Goal: Task Accomplishment & Management: Use online tool/utility

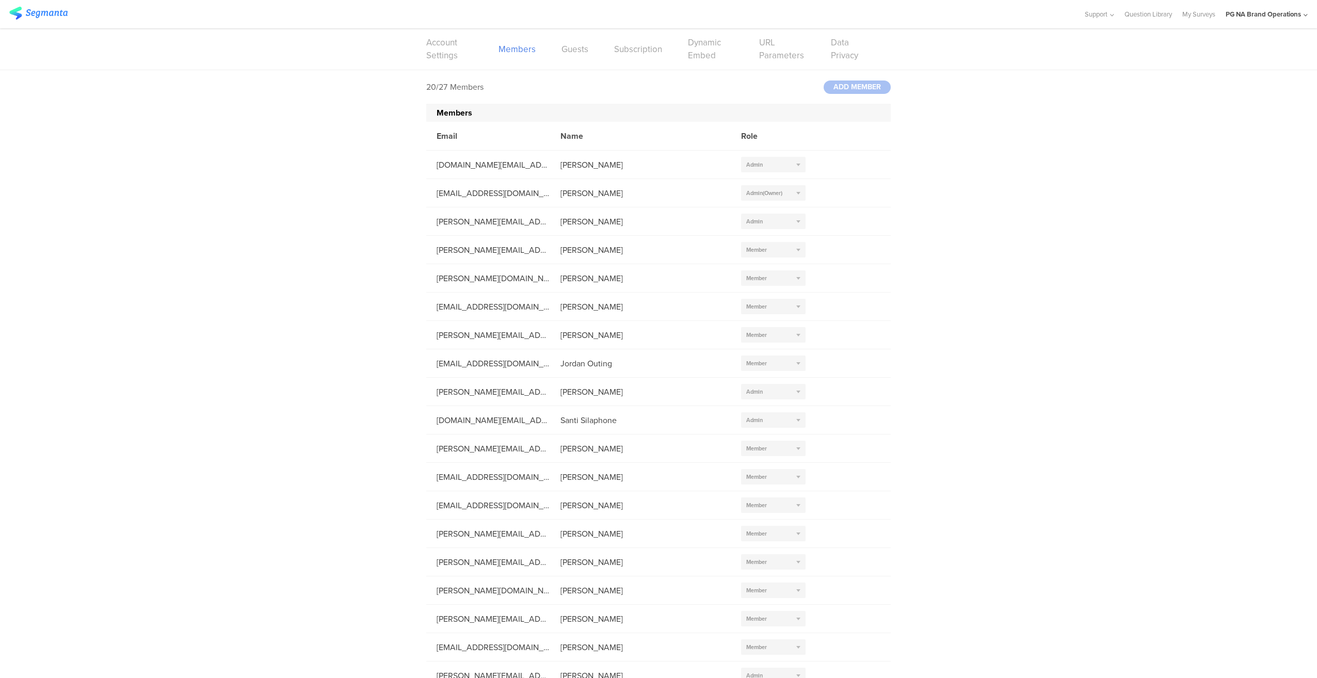
click at [44, 12] on img at bounding box center [38, 13] width 58 height 13
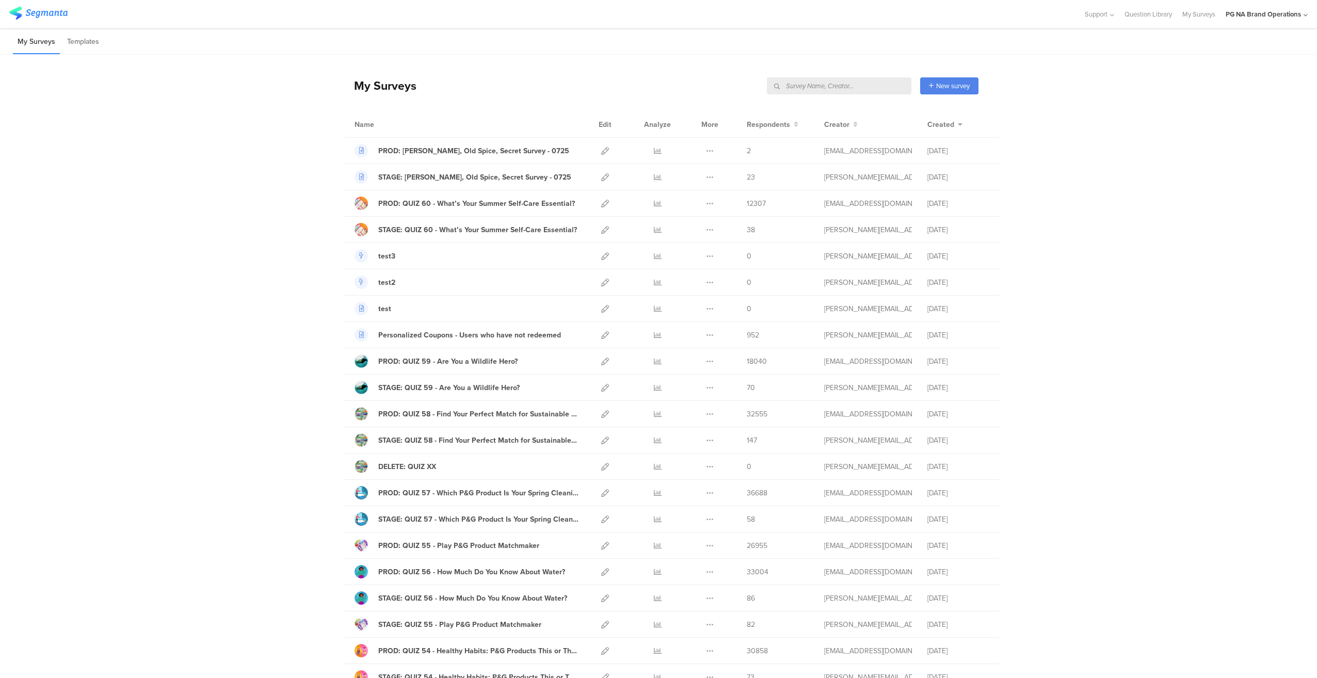
click at [864, 91] on input "text" at bounding box center [839, 85] width 144 height 17
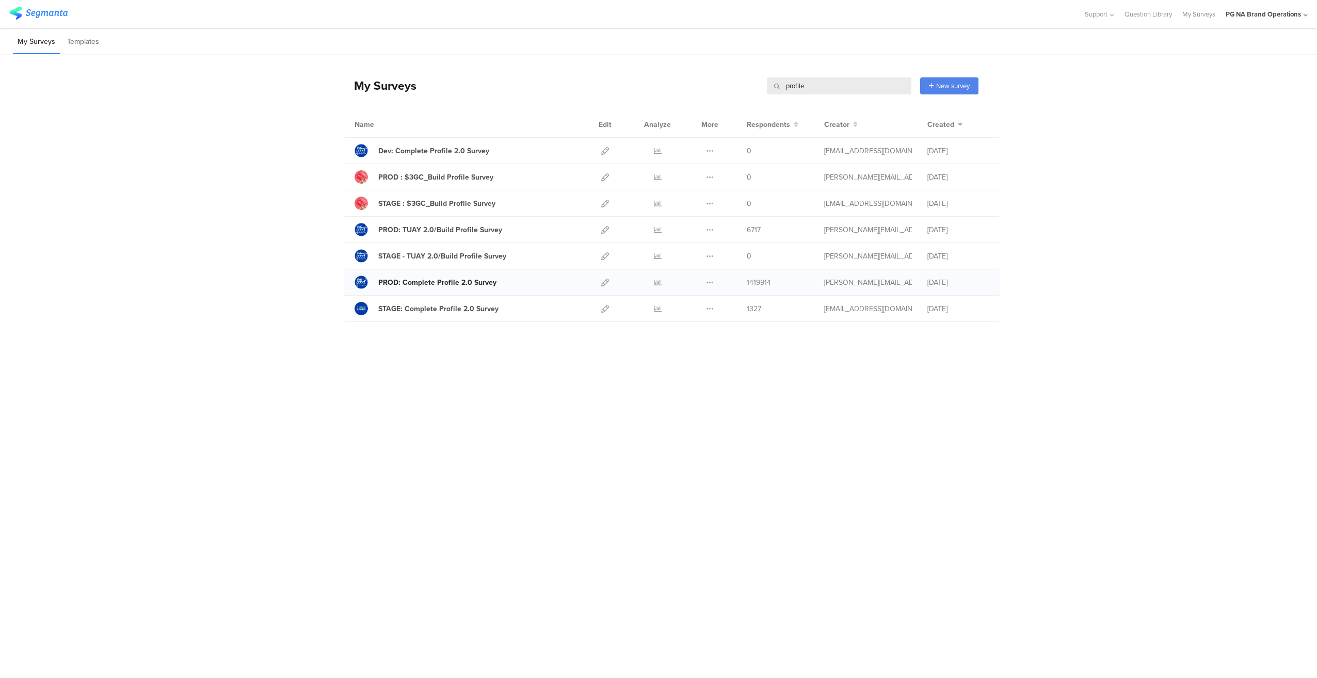
click at [486, 284] on div "PROD: Complete Profile 2.0 Survey" at bounding box center [437, 282] width 118 height 11
click at [456, 308] on div "STAGE: Complete Profile 2.0 Survey" at bounding box center [438, 308] width 120 height 11
click at [604, 307] on icon at bounding box center [605, 309] width 8 height 8
click at [843, 83] on input "profile" at bounding box center [839, 85] width 144 height 17
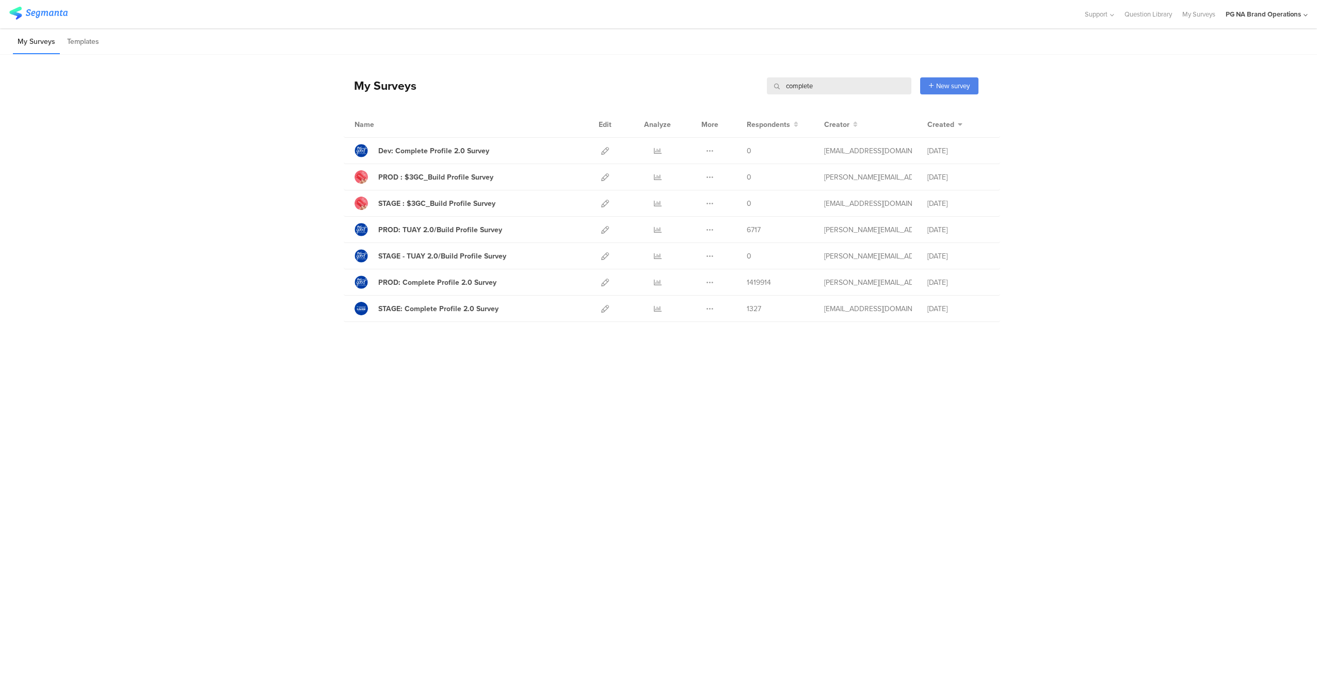
type input "complete"
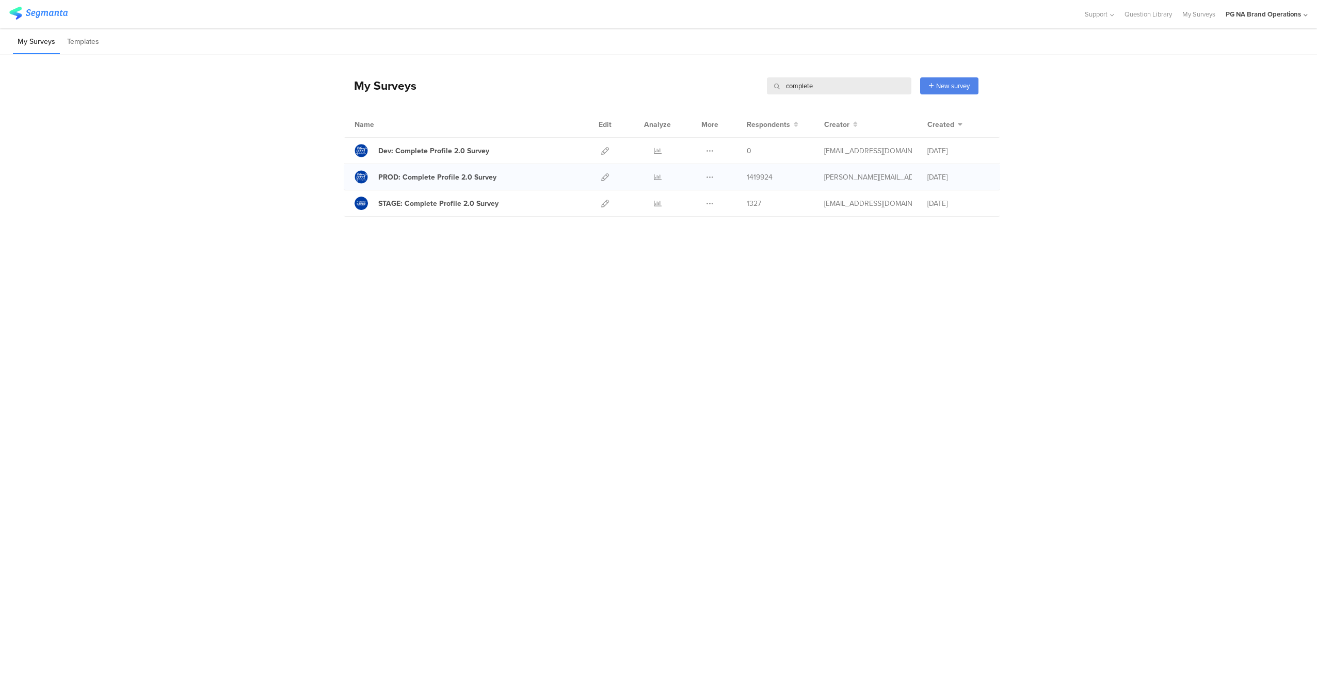
click at [596, 178] on div at bounding box center [605, 177] width 22 height 26
click at [608, 177] on icon at bounding box center [605, 177] width 8 height 8
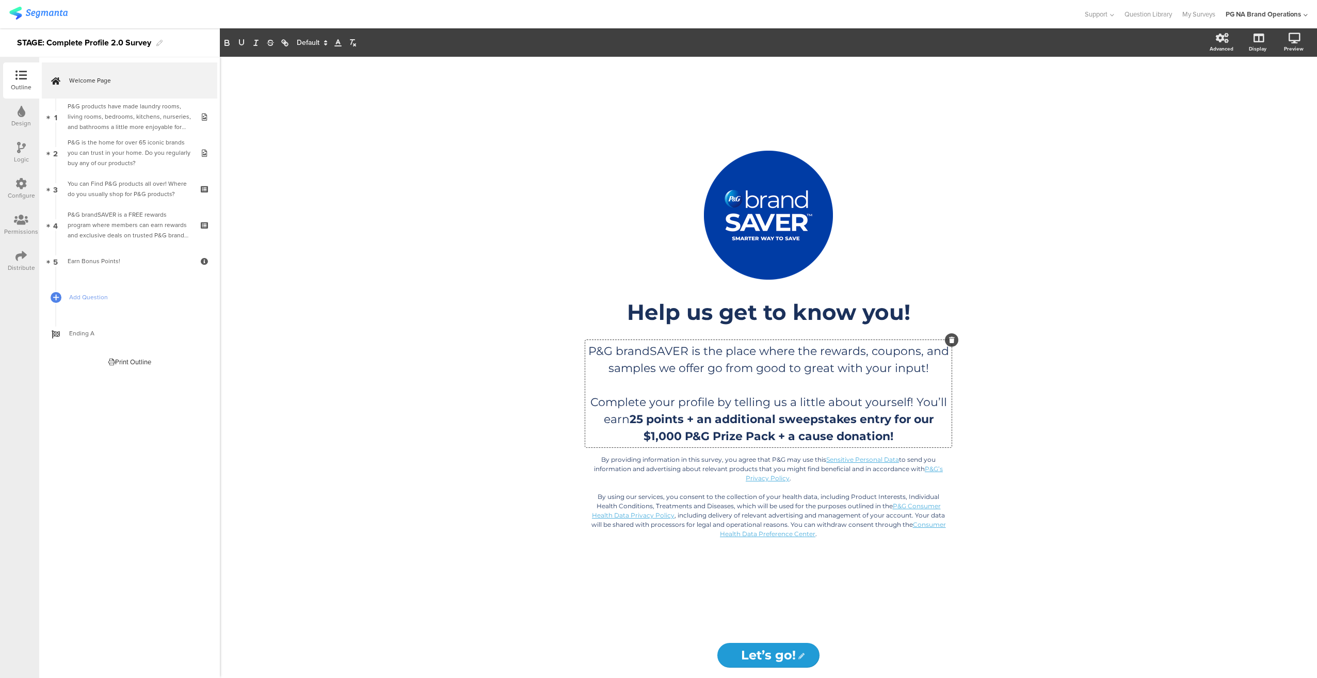
click at [819, 354] on div "P&G brandSAVER is the place where the rewards, coupons, and samples we offer go…" at bounding box center [768, 393] width 366 height 107
drag, startPoint x: 818, startPoint y: 353, endPoint x: 659, endPoint y: 366, distance: 159.0
click at [659, 366] on p "P&G brandSAVER is the place where the rewards, coupons, and samples we offer go…" at bounding box center [768, 360] width 361 height 34
click at [513, 341] on div "/ Help us get to know you! Help us get to know you! P&G brandSAVER is the place…" at bounding box center [768, 367] width 1097 height 621
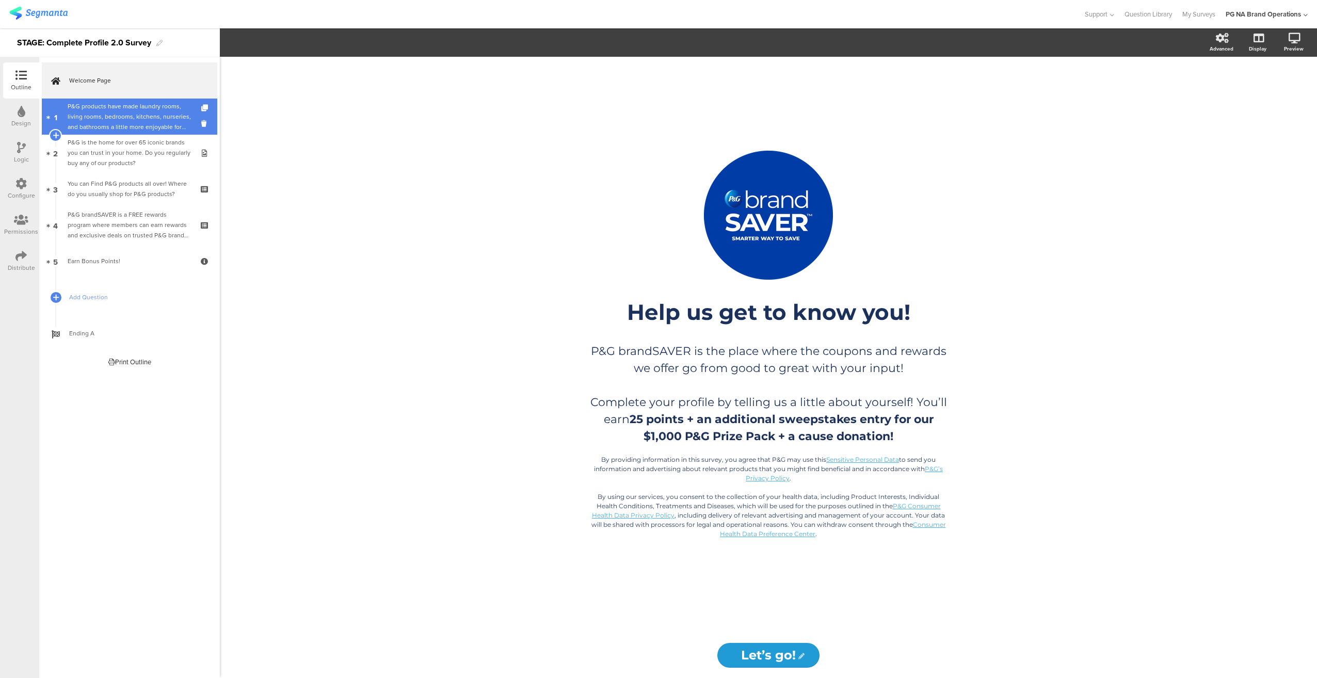
click at [96, 121] on div "P&G products have made laundry rooms, living rooms, bedrooms, kitchens, nurseri…" at bounding box center [129, 116] width 123 height 31
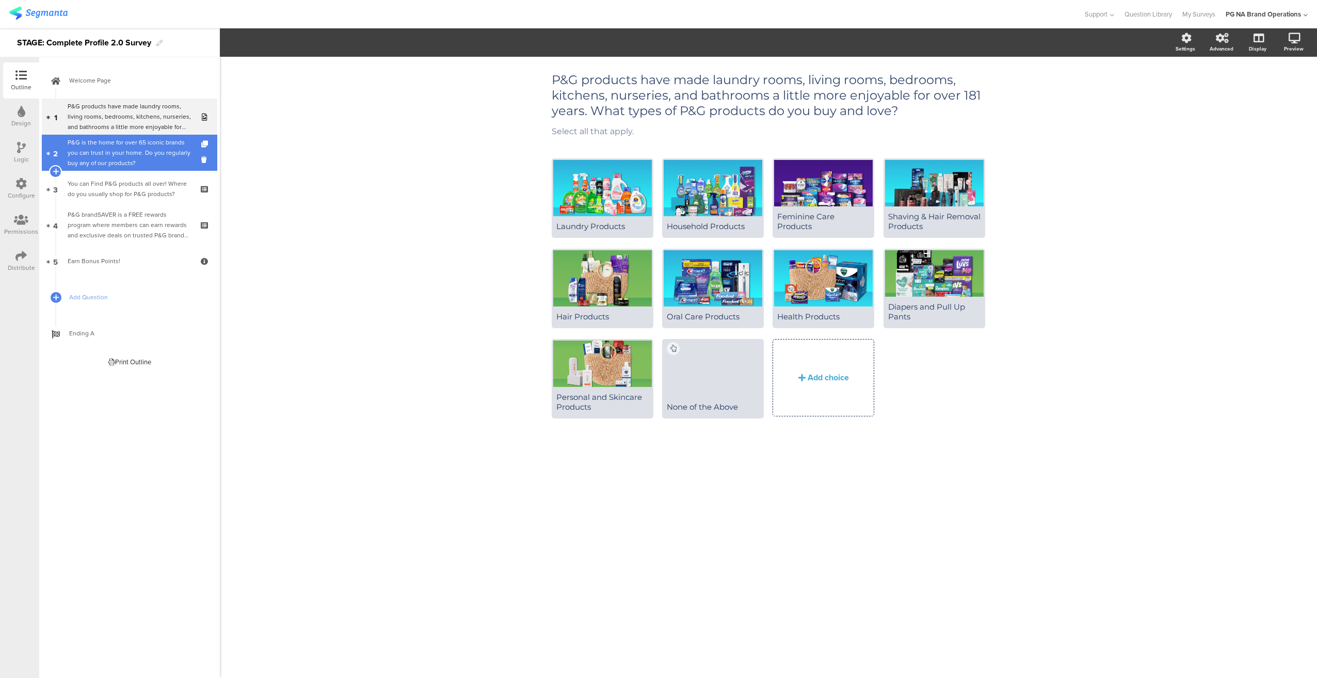
click at [123, 141] on div "P&G is the home for over 65 iconic brands you can trust in your home. Do you re…" at bounding box center [129, 152] width 123 height 31
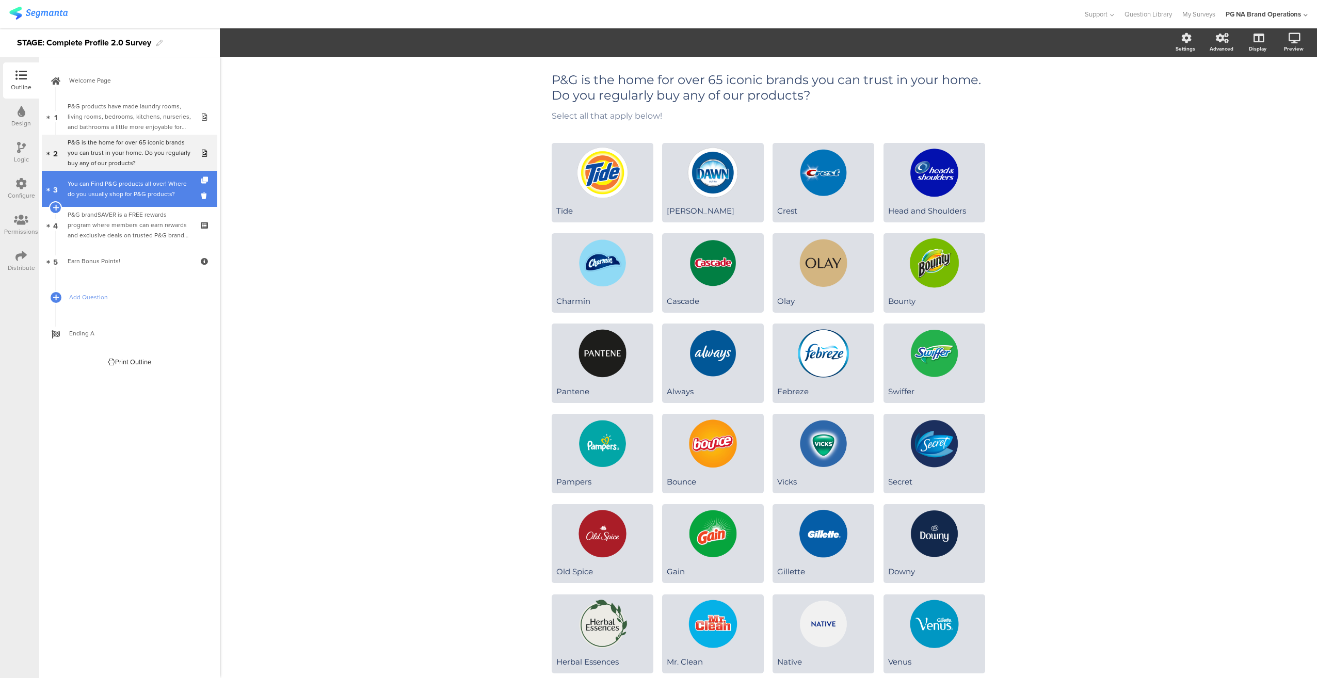
click at [138, 196] on div "You can Find P&G products all over! Where do you usually shop for P&G products?" at bounding box center [129, 189] width 123 height 21
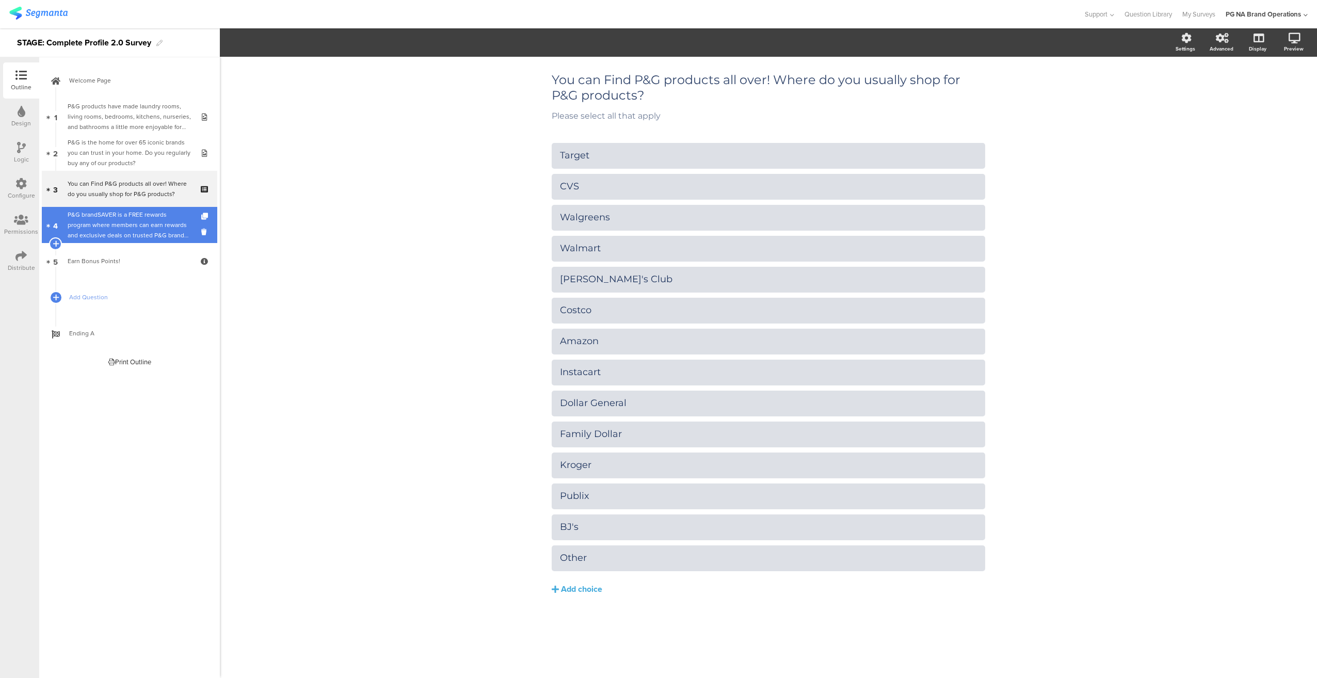
click at [141, 223] on div "P&G brandSAVER is a FREE rewards program where members can earn rewards and exc…" at bounding box center [129, 224] width 123 height 31
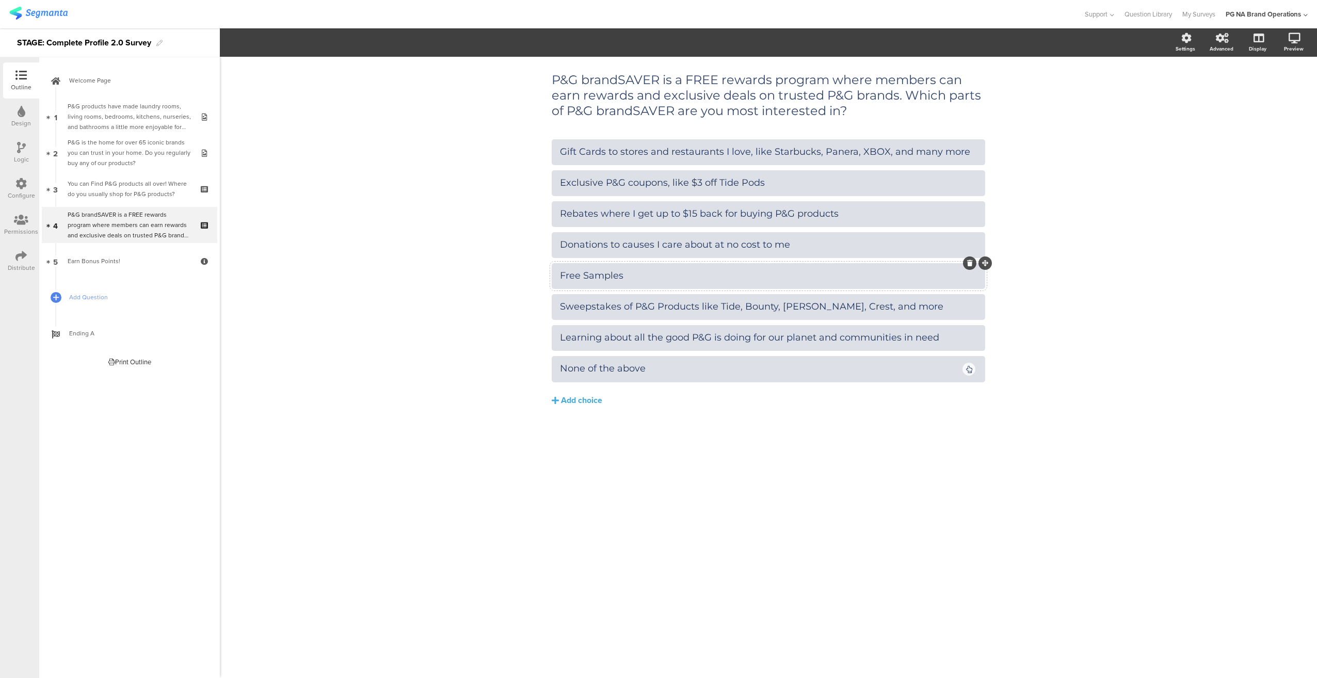
click at [970, 266] on icon at bounding box center [970, 263] width 6 height 6
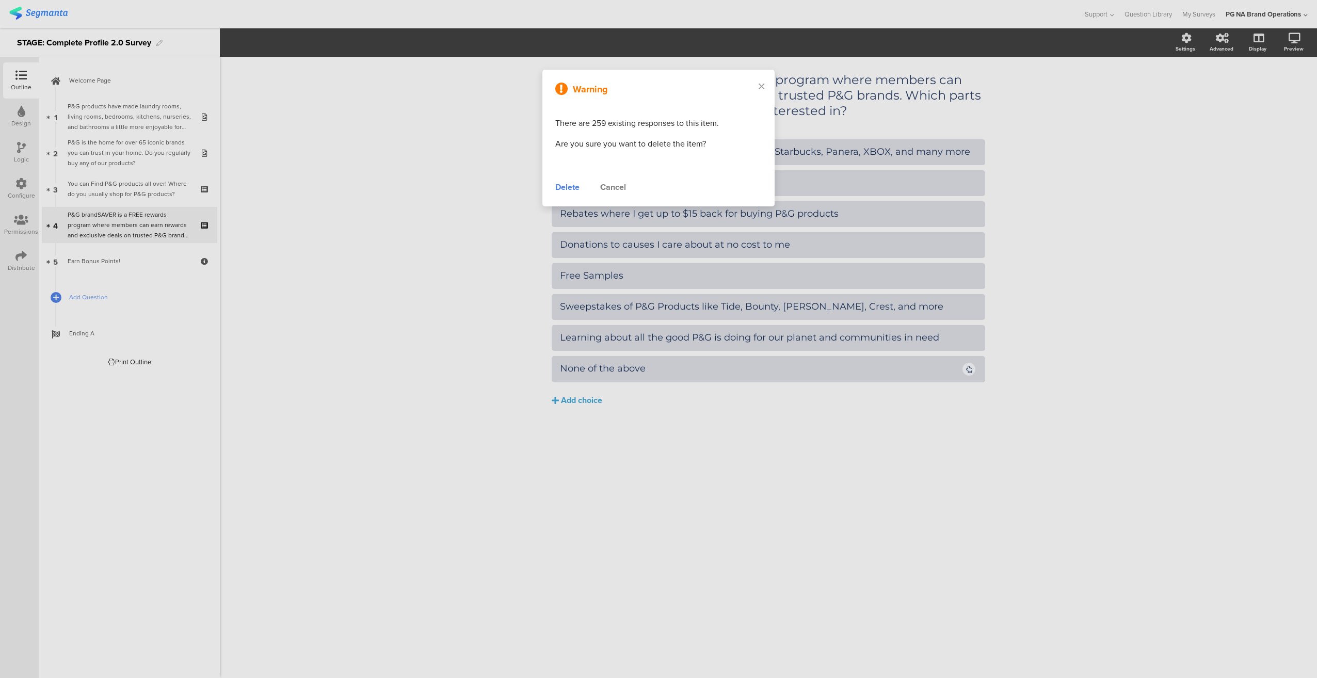
click at [570, 188] on div "Delete" at bounding box center [567, 187] width 24 height 12
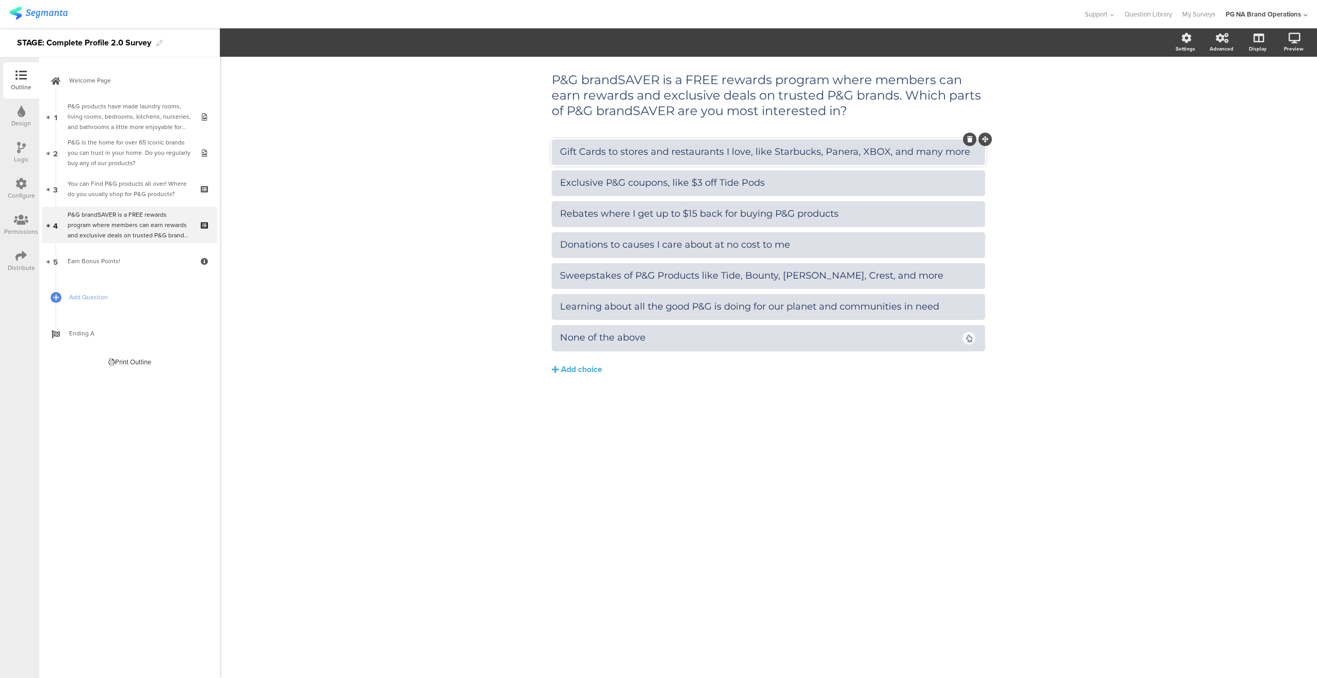
click at [628, 155] on div "Gift Cards to stores and restaurants I love, like Starbucks, Panera, XBOX, and …" at bounding box center [768, 152] width 417 height 12
click at [624, 150] on div "Gift Cards to stores and restaurants I love, like Starbucks, Panera, XBOX, and …" at bounding box center [768, 152] width 417 height 12
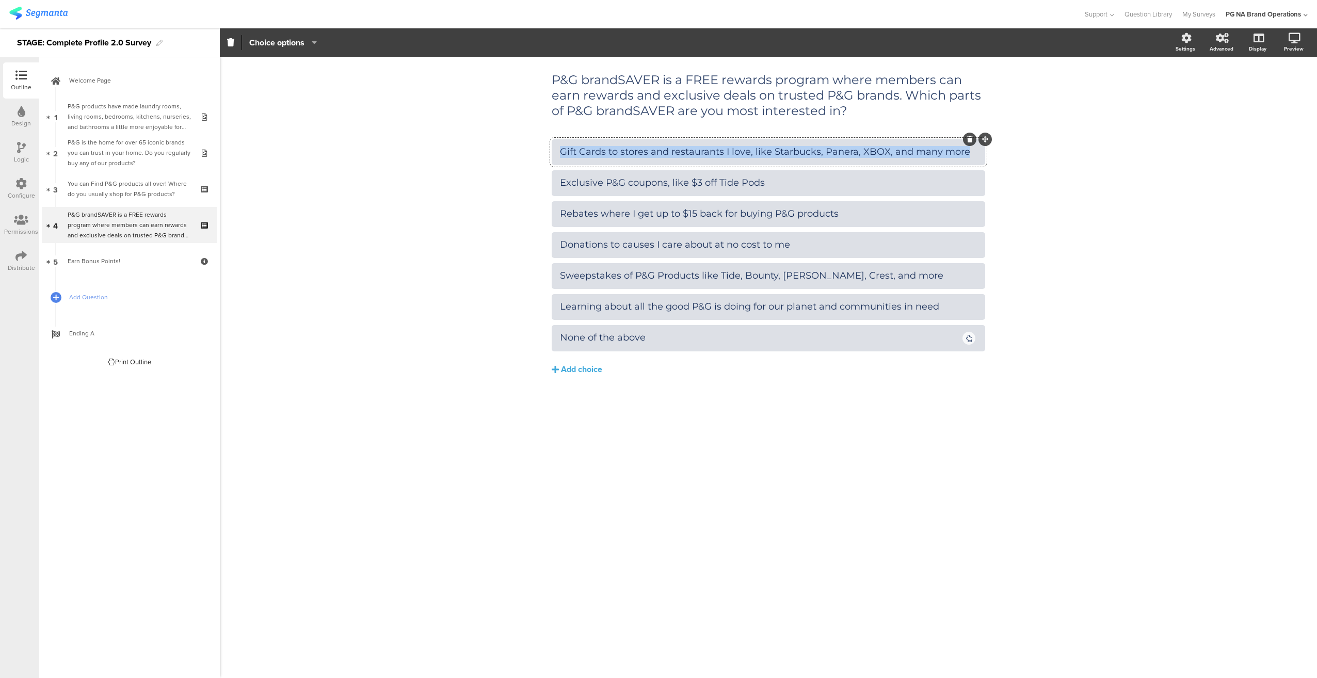
click at [624, 150] on div "Gift Cards to stores and restaurants I love, like Starbucks, Panera, XBOX, and …" at bounding box center [768, 152] width 417 height 12
click at [588, 153] on div "Gift Cards to stores and restaurants I love, like Starbucks, Panera, XBOX, and …" at bounding box center [768, 152] width 417 height 12
drag, startPoint x: 561, startPoint y: 153, endPoint x: 998, endPoint y: 186, distance: 438.3
click at [998, 186] on div "P&G brandSAVER is a FREE rewards program where members can earn rewards and exc…" at bounding box center [768, 367] width 1097 height 621
click at [588, 184] on div "Exclusive P&G coupons, like $3 off Tide Pods" at bounding box center [768, 183] width 417 height 12
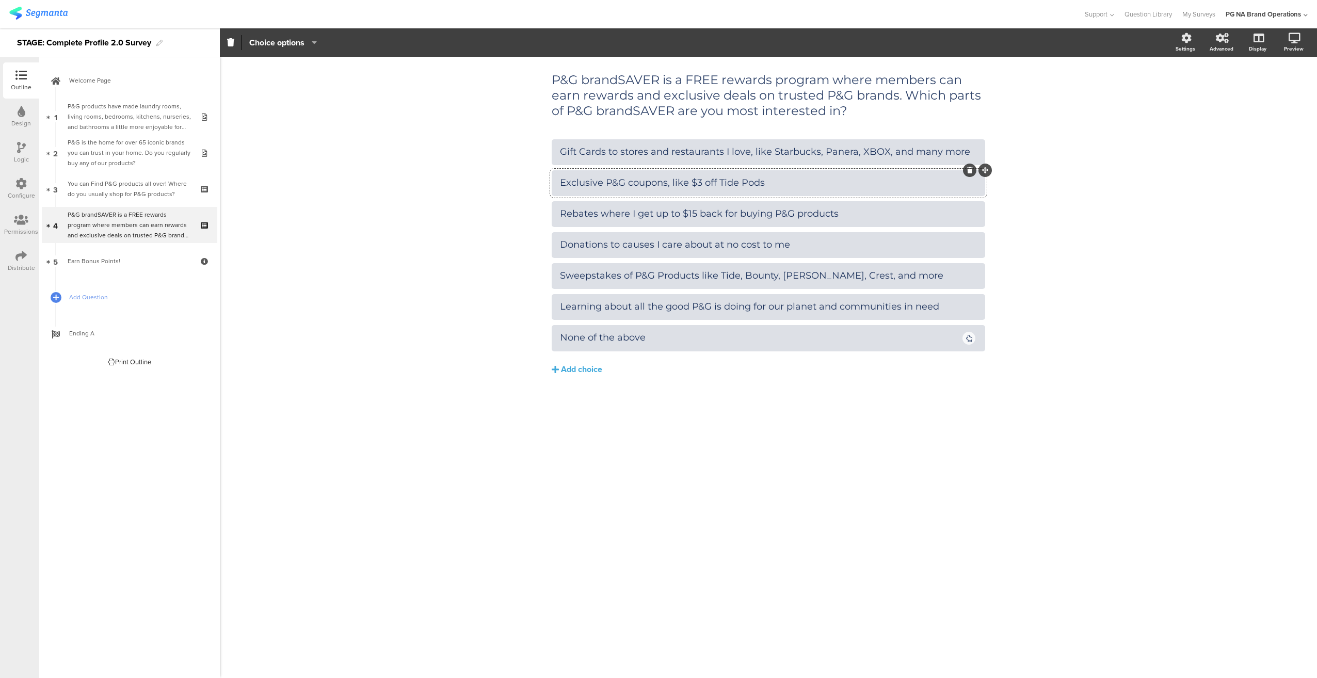
click at [560, 185] on div "Exclusive P&G coupons, like $3 off Tide Pods" at bounding box center [768, 183] width 417 height 12
click at [1068, 203] on div "P&G brandSAVER is a FREE rewards program where members can earn rewards and exc…" at bounding box center [768, 367] width 1097 height 621
click at [560, 154] on div "Gift Cards to stores and restaurants I love, like Starbucks, Panera, XBOX, and …" at bounding box center [768, 152] width 417 height 12
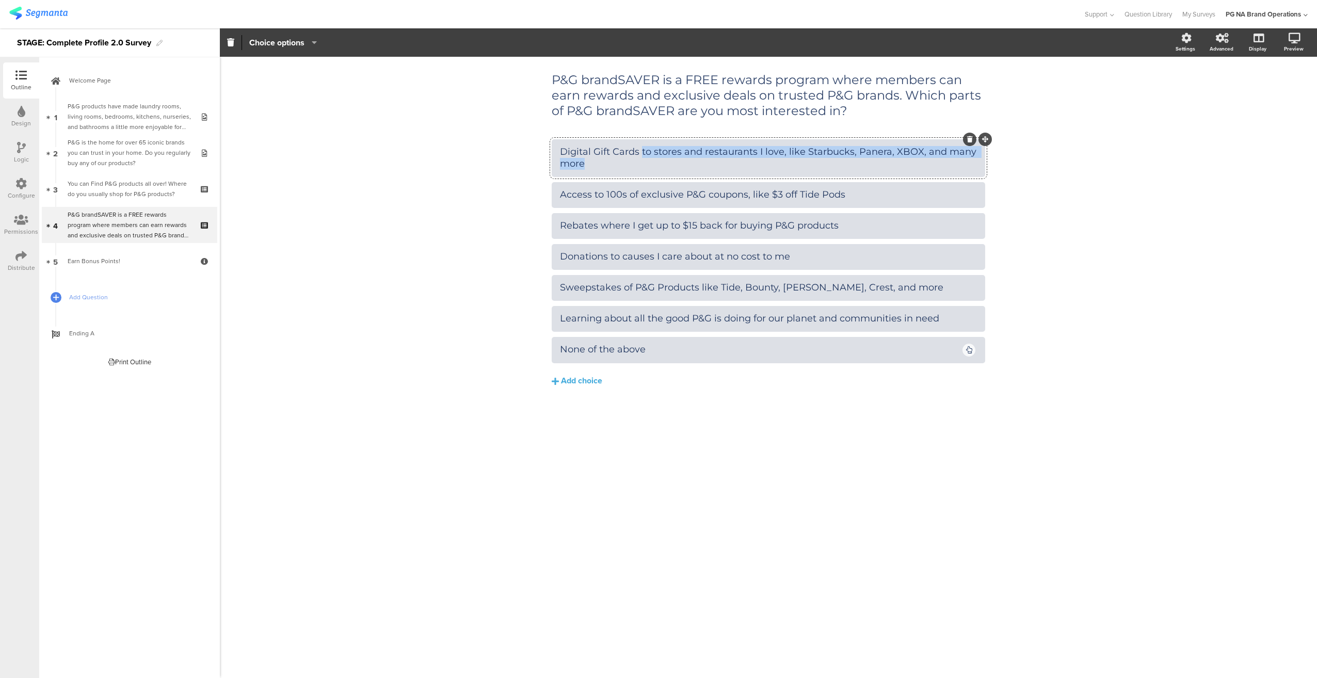
drag, startPoint x: 646, startPoint y: 156, endPoint x: 704, endPoint y: 164, distance: 58.3
click at [704, 164] on div "Digital Gift Cards to stores and restaurants I love, like Starbucks, Panera, XB…" at bounding box center [768, 158] width 417 height 24
click at [638, 160] on div "Digital Gift Cards to stores and restaurants I love, like Starbucks, Panera, XB…" at bounding box center [768, 158] width 417 height 24
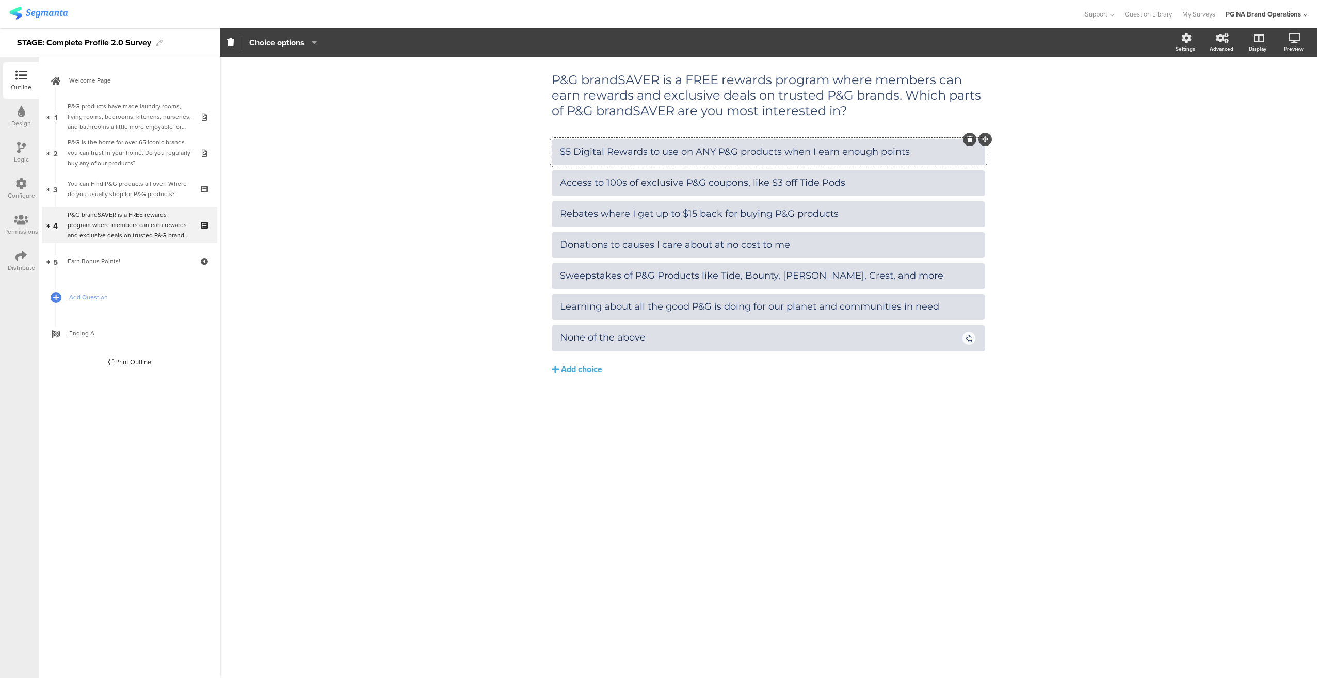
click at [1034, 219] on div "P&G brandSAVER is a FREE rewards program where members can earn rewards and exc…" at bounding box center [768, 367] width 1097 height 621
click at [1088, 211] on div "P&G brandSAVER is a FREE rewards program where members can earn rewards and exc…" at bounding box center [768, 367] width 1097 height 621
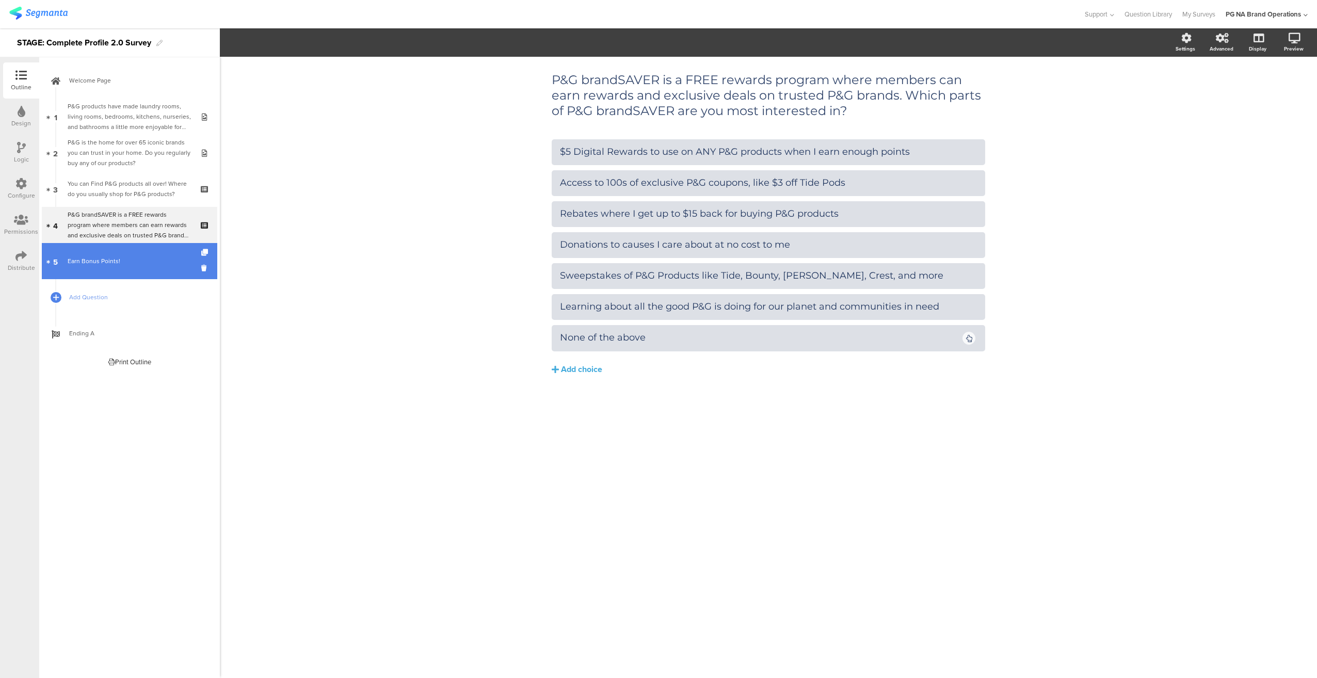
click at [125, 258] on div "Earn Bonus Points!" at bounding box center [129, 261] width 123 height 10
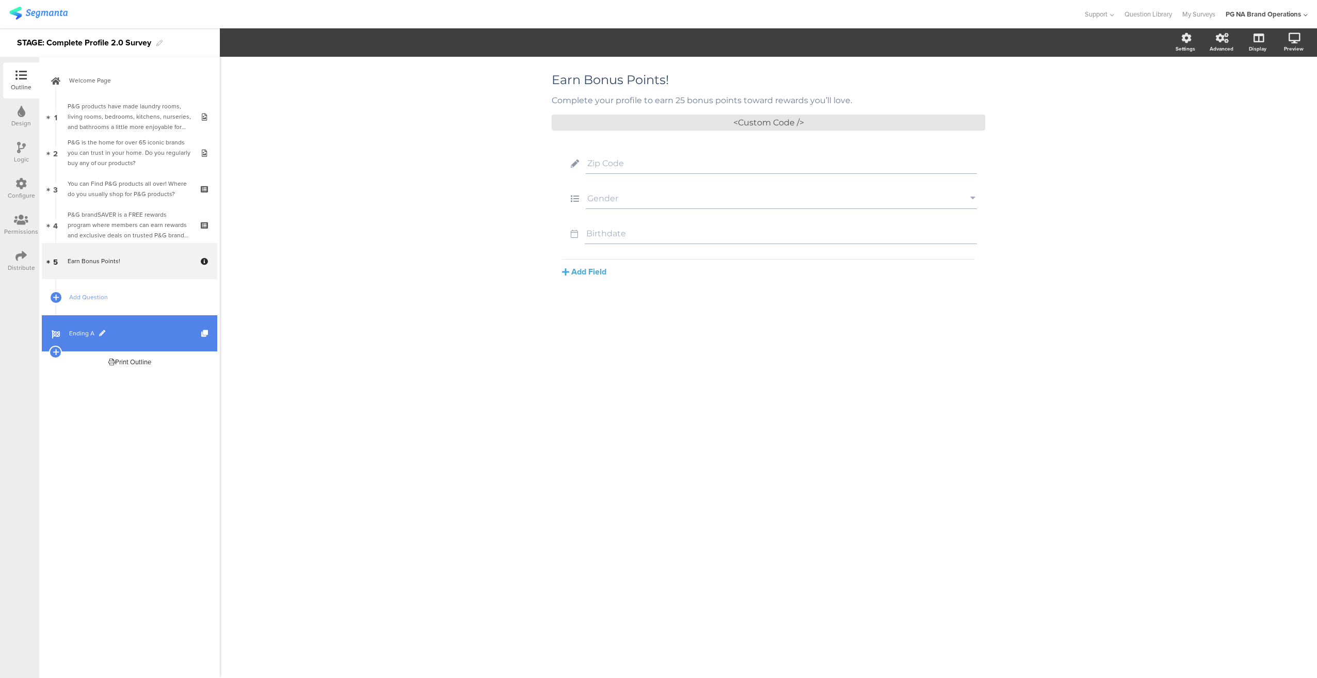
click at [87, 329] on span "Ending A" at bounding box center [135, 333] width 132 height 10
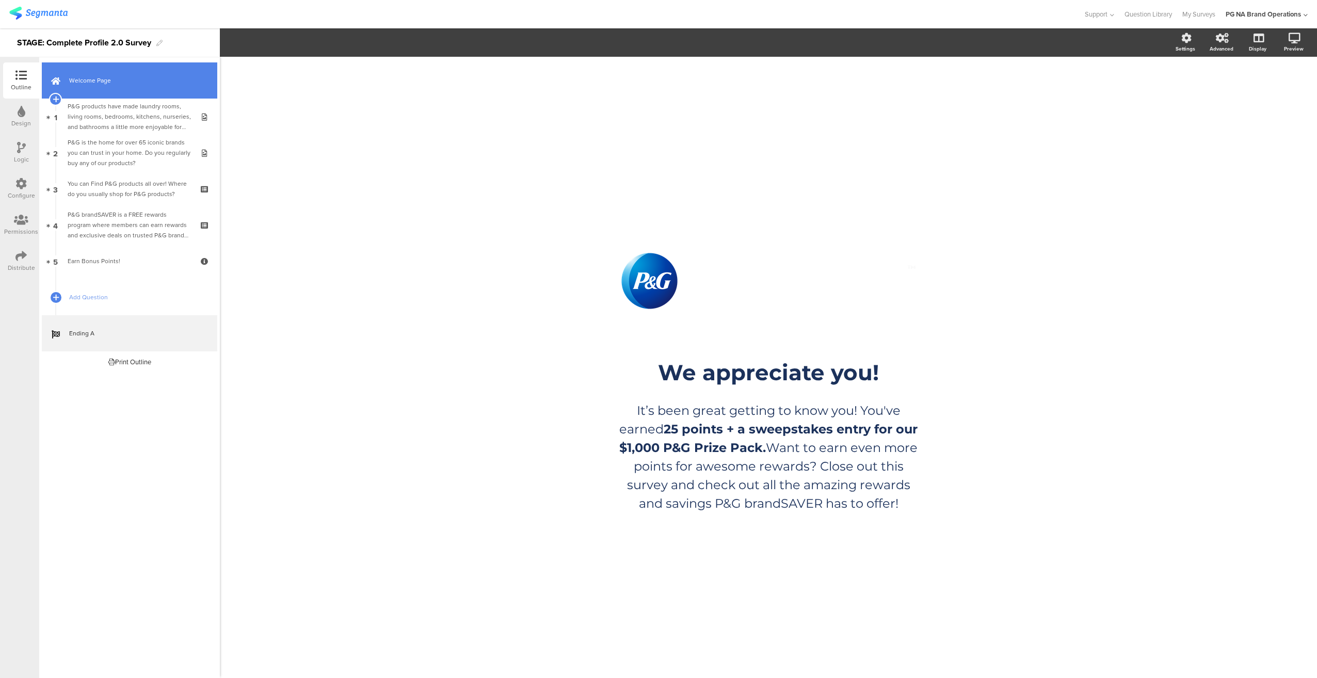
click at [111, 86] on link "Welcome Page" at bounding box center [129, 80] width 175 height 36
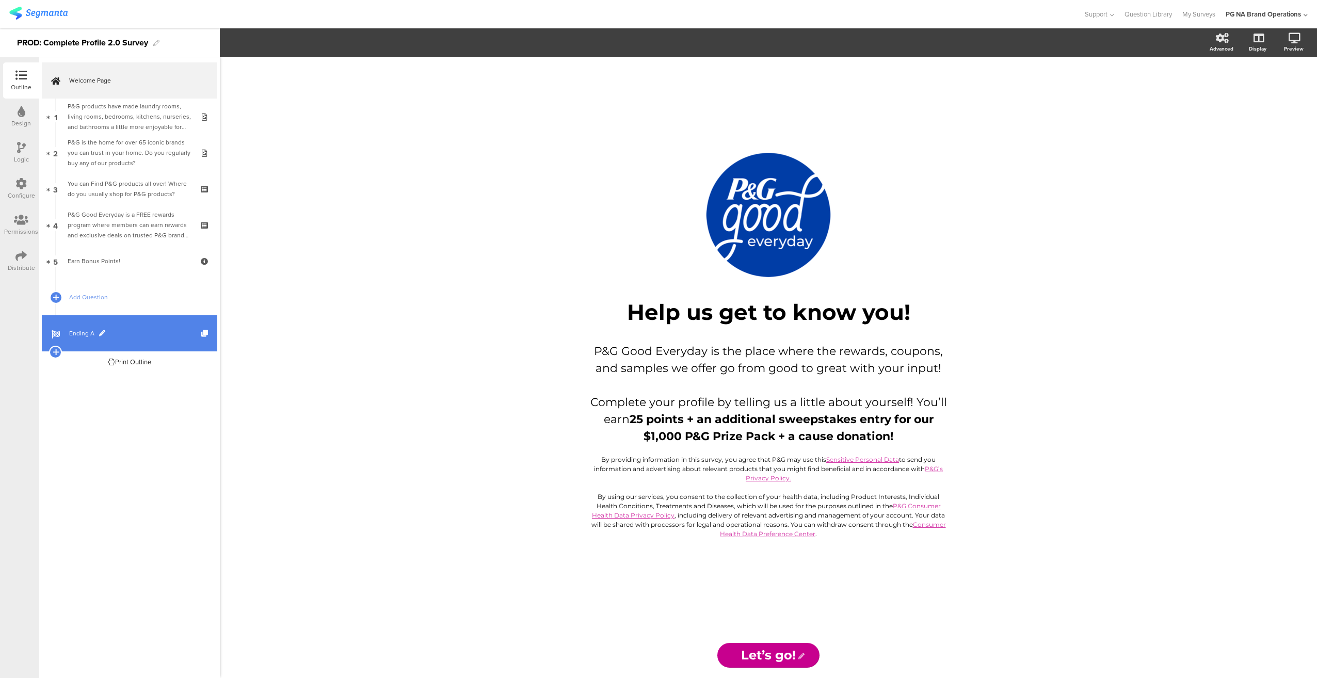
click at [70, 331] on span "Ending A" at bounding box center [135, 333] width 132 height 10
